Goal: Task Accomplishment & Management: Manage account settings

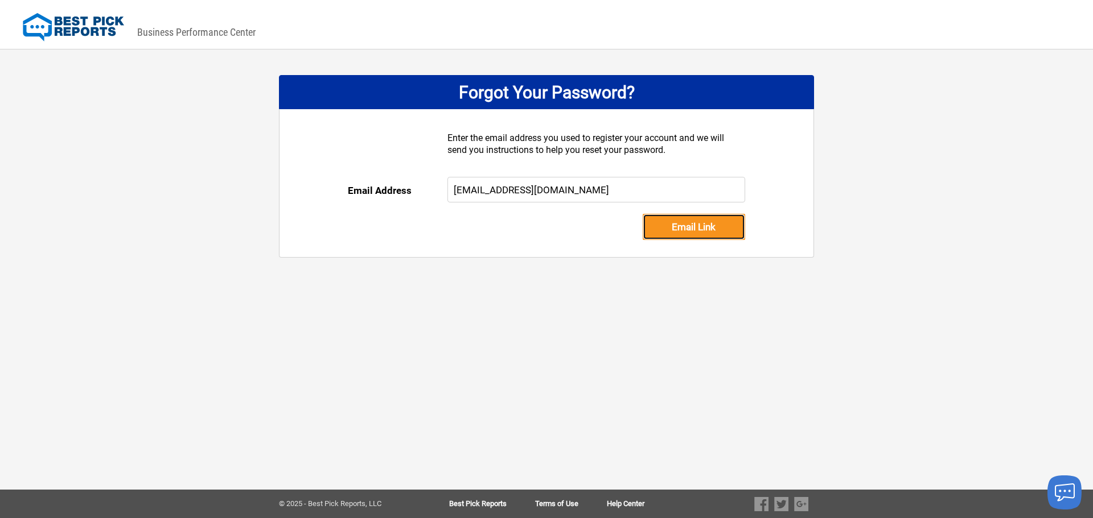
click at [685, 225] on input "Email Link" at bounding box center [693, 227] width 102 height 26
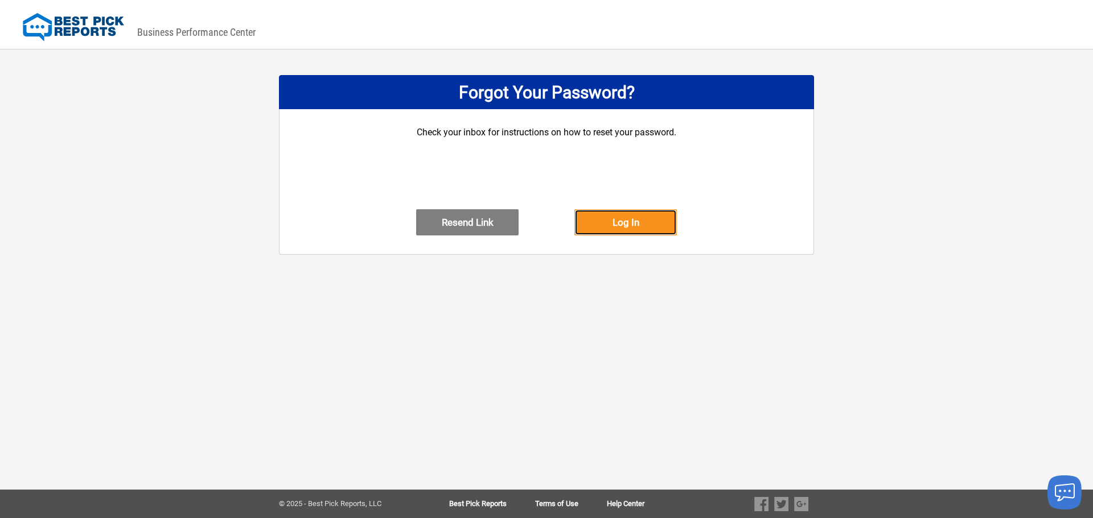
click at [591, 236] on button "Log In" at bounding box center [625, 222] width 102 height 26
click at [460, 234] on button "Resend Link" at bounding box center [467, 222] width 102 height 26
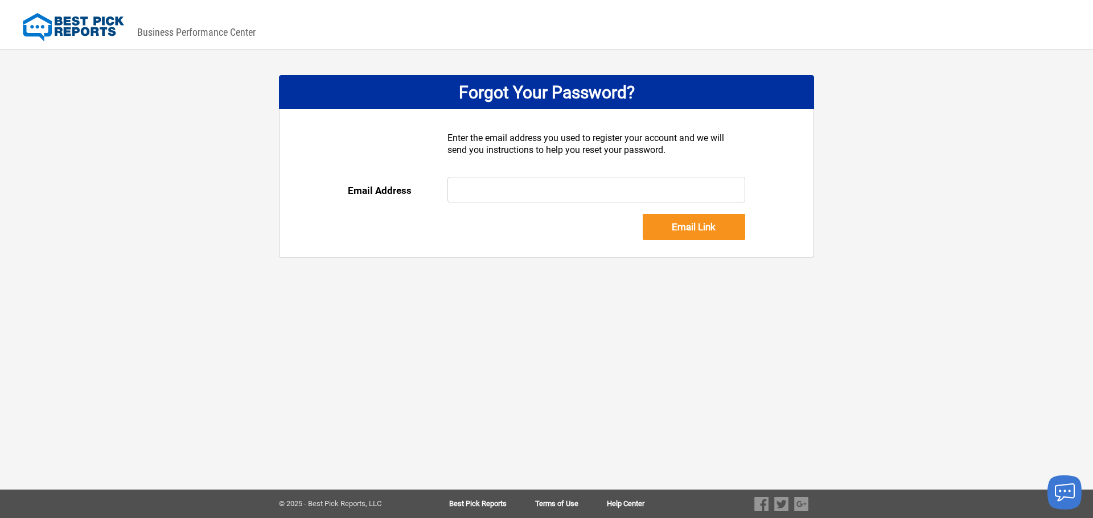
click at [488, 191] on input "text" at bounding box center [596, 190] width 298 height 26
type input "[EMAIL_ADDRESS][DOMAIN_NAME]"
click at [688, 232] on input "Email Link" at bounding box center [693, 227] width 102 height 26
